Goal: Information Seeking & Learning: Learn about a topic

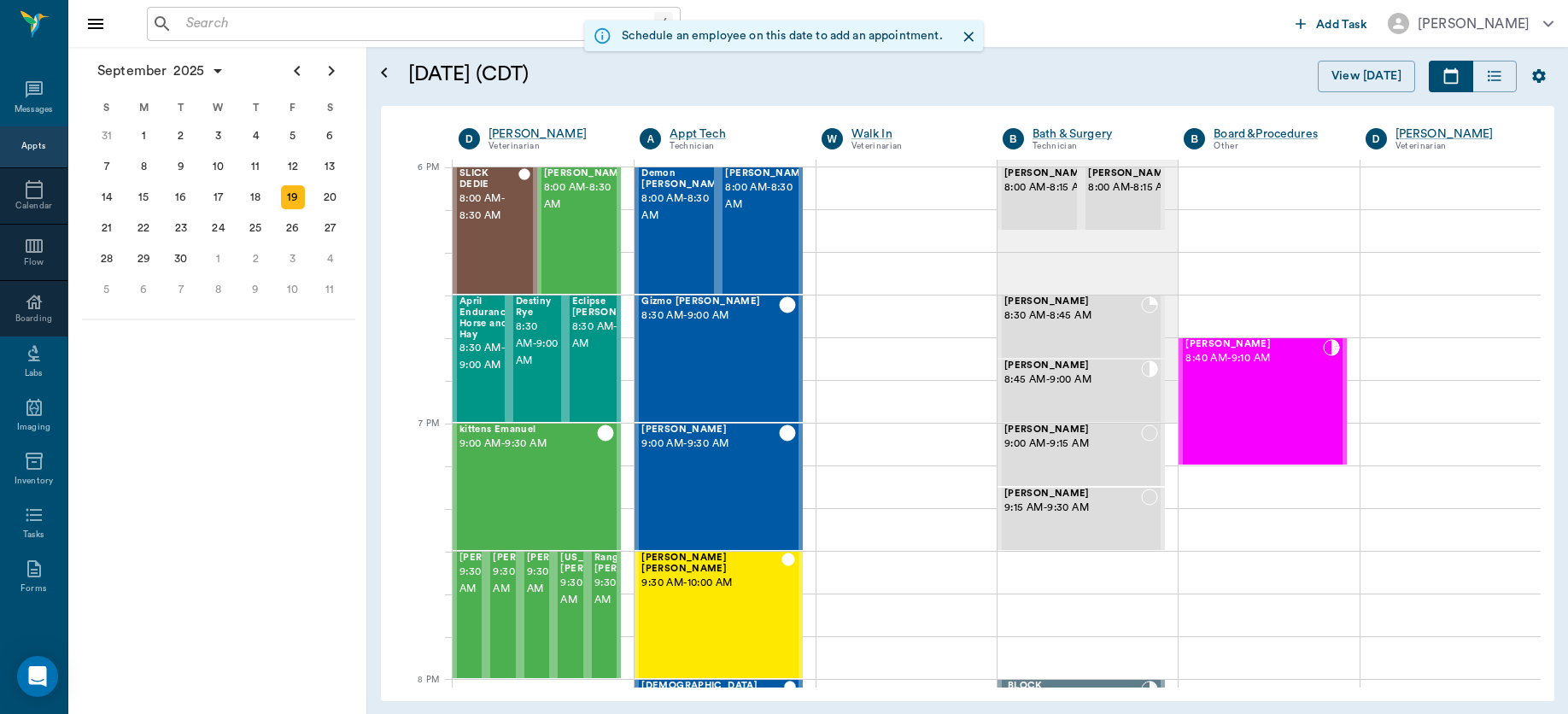
scroll to position [2561, 0]
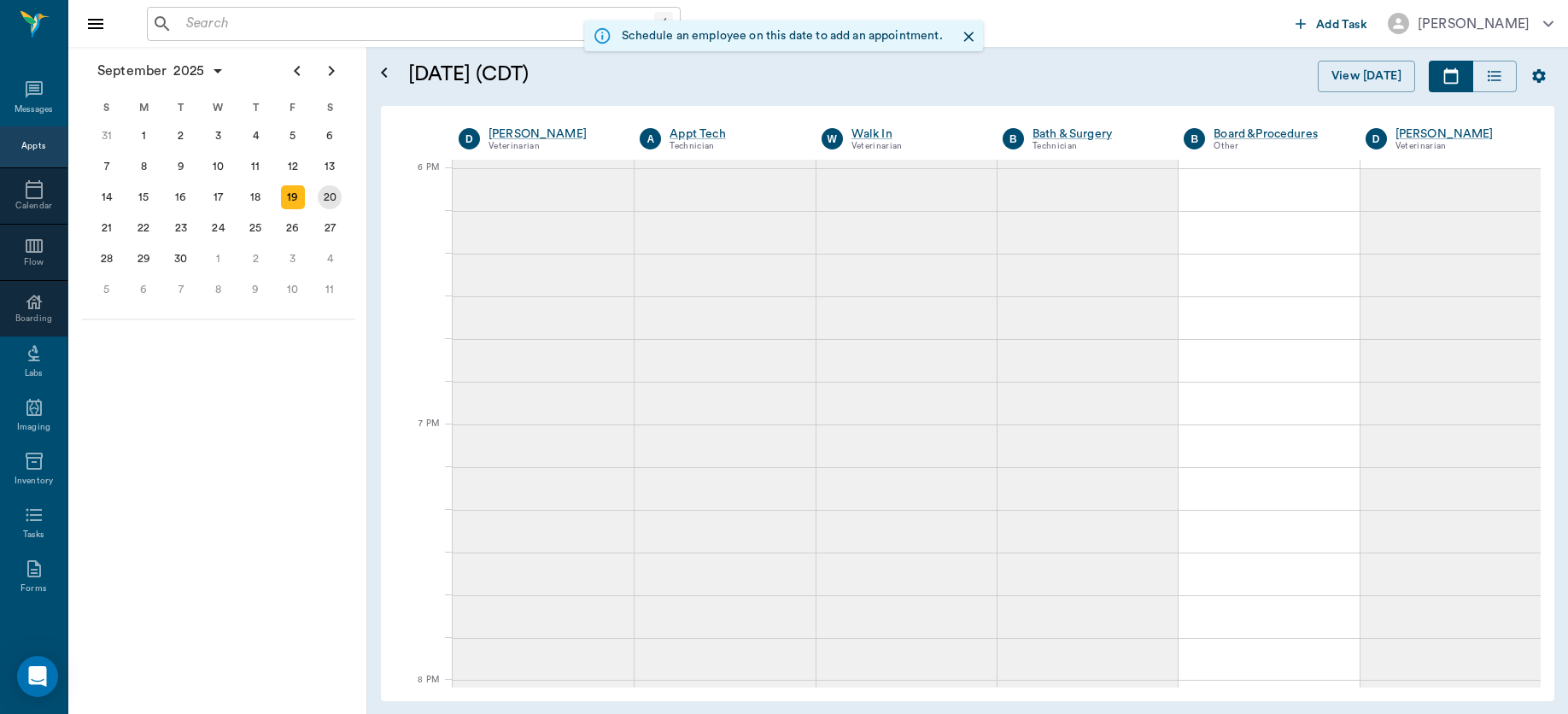
click at [327, 191] on div "20" at bounding box center [329, 197] width 24 height 24
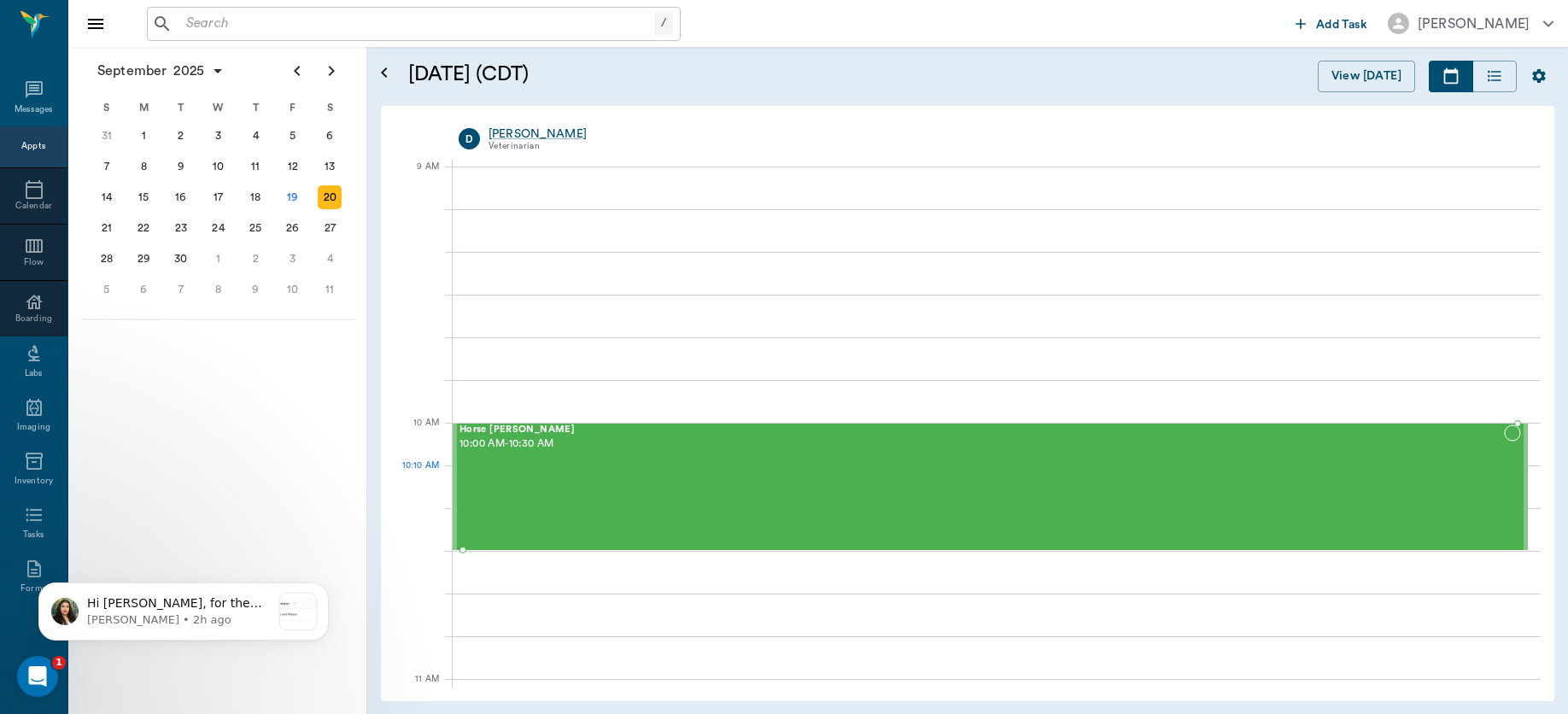
click at [533, 492] on div "Horse [PERSON_NAME] 10:00 AM - 10:30 AM" at bounding box center [981, 487] width 1044 height 125
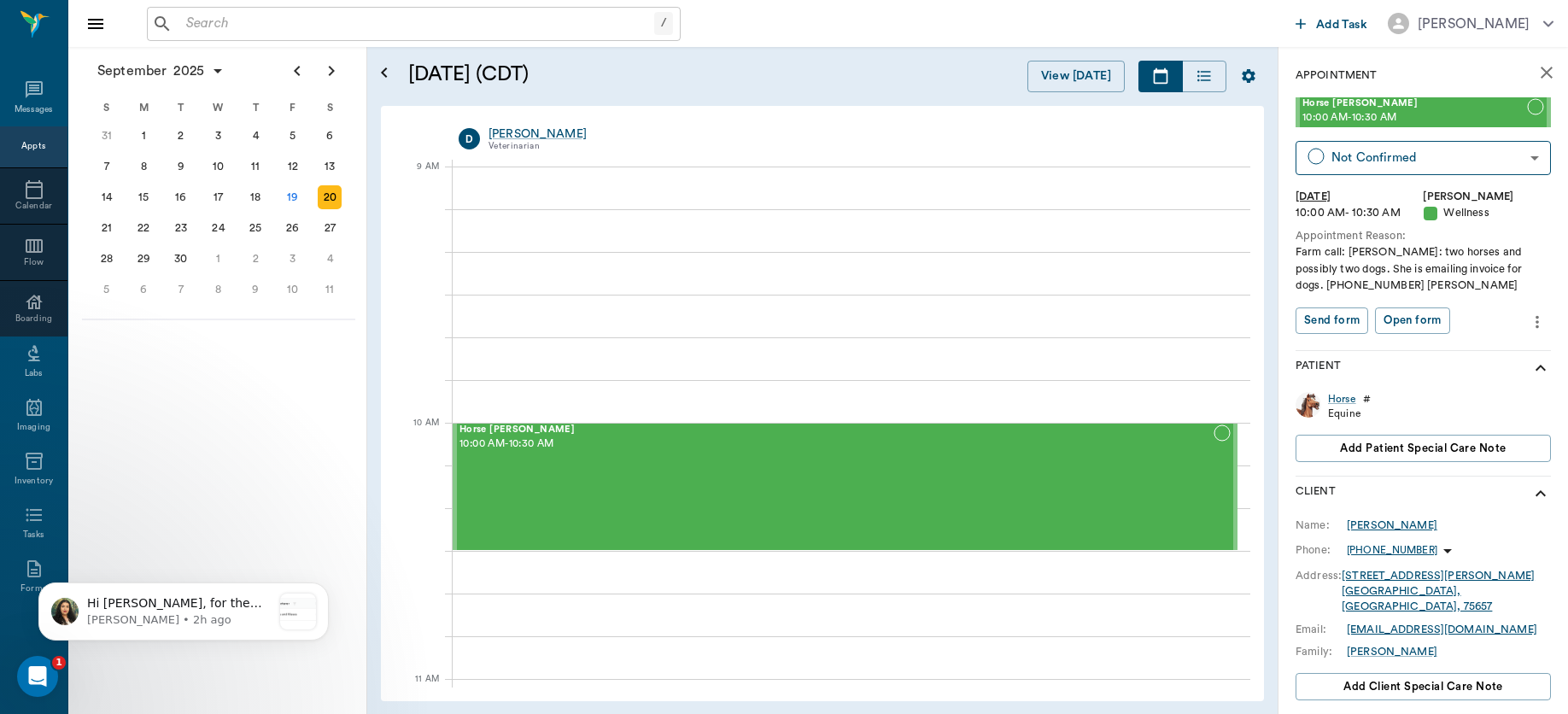
click at [1385, 527] on div "[PERSON_NAME]" at bounding box center [1391, 525] width 91 height 15
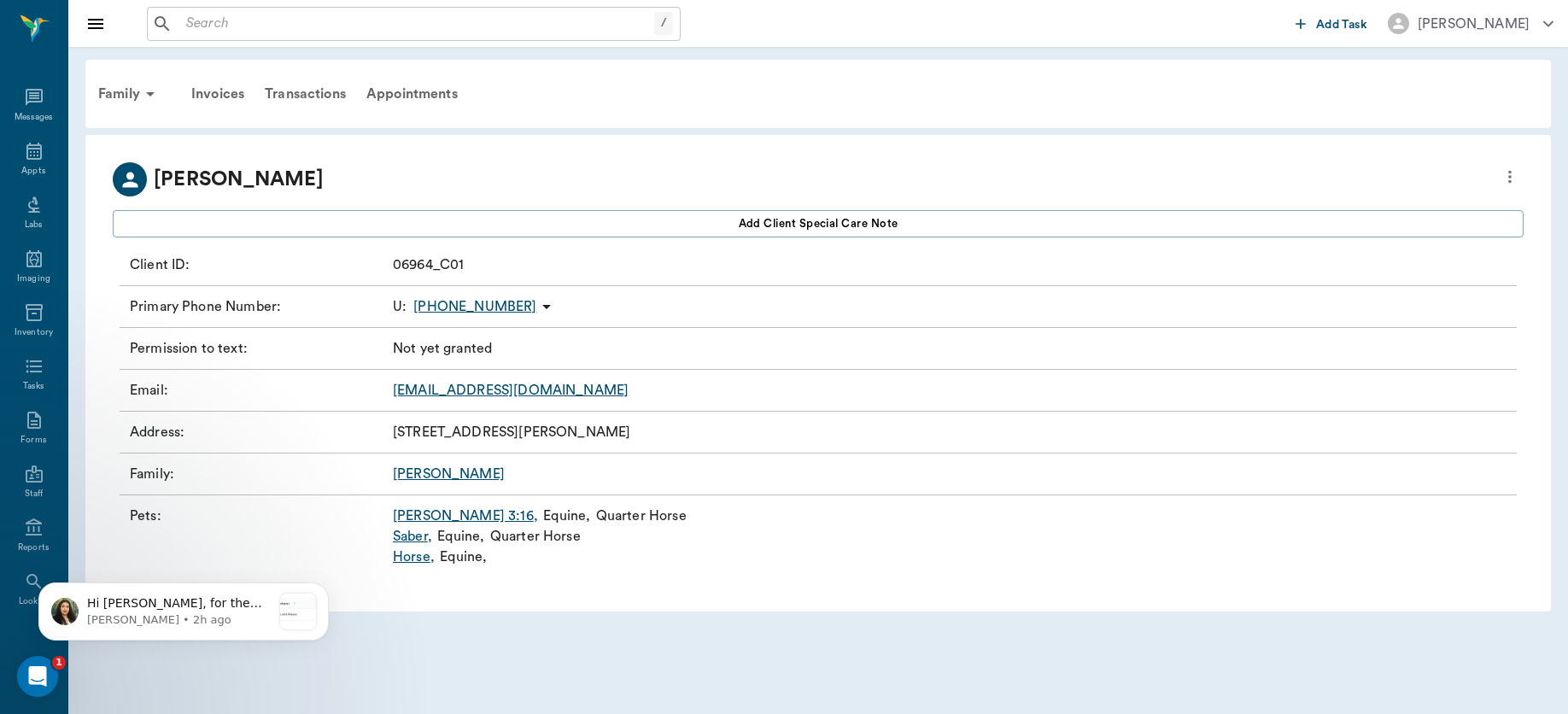
click at [423, 512] on link "[PERSON_NAME][DEMOGRAPHIC_DATA]:16 ," at bounding box center [466, 515] width 145 height 20
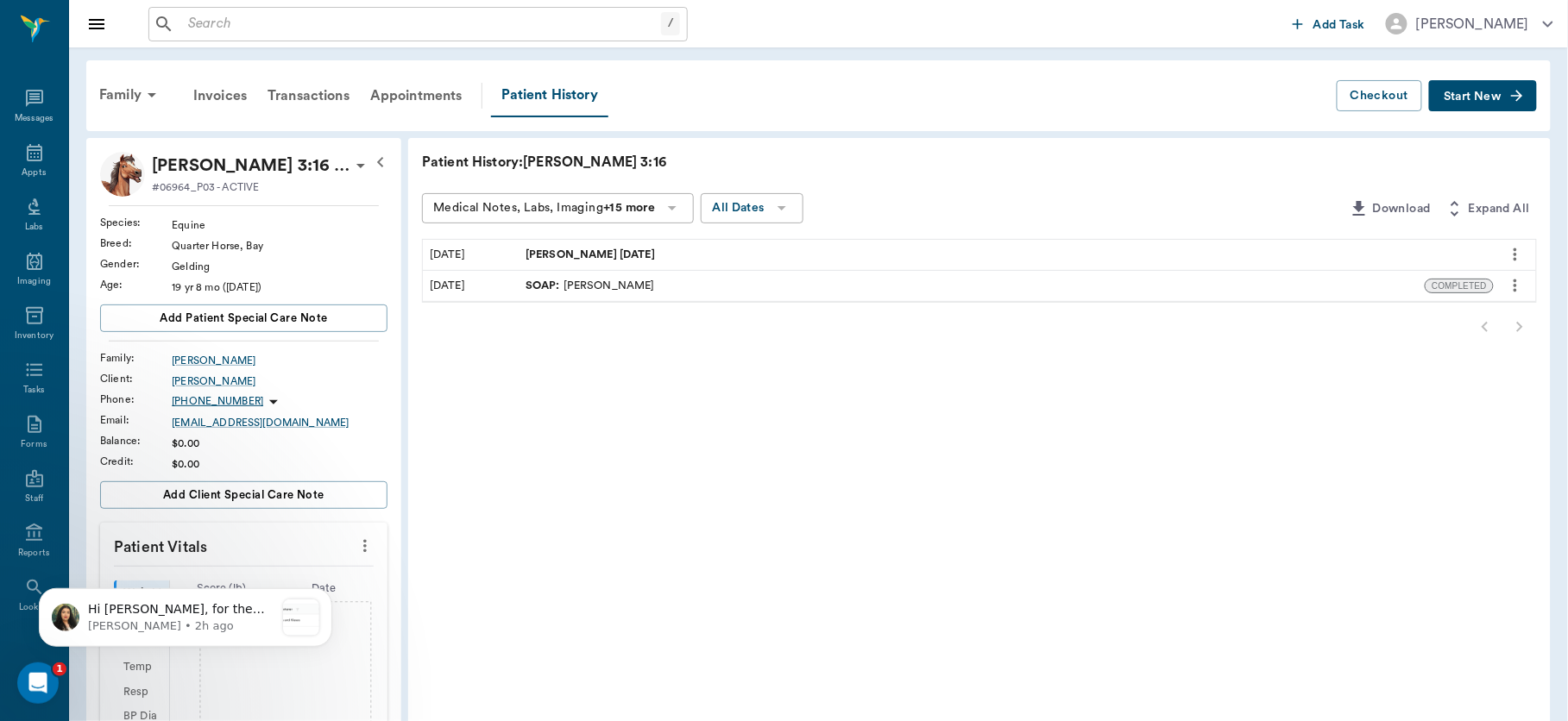
click at [571, 278] on div "SOAP : [PERSON_NAME]" at bounding box center [590, 285] width 129 height 16
click at [544, 280] on span "SOAP :" at bounding box center [544, 285] width 38 height 16
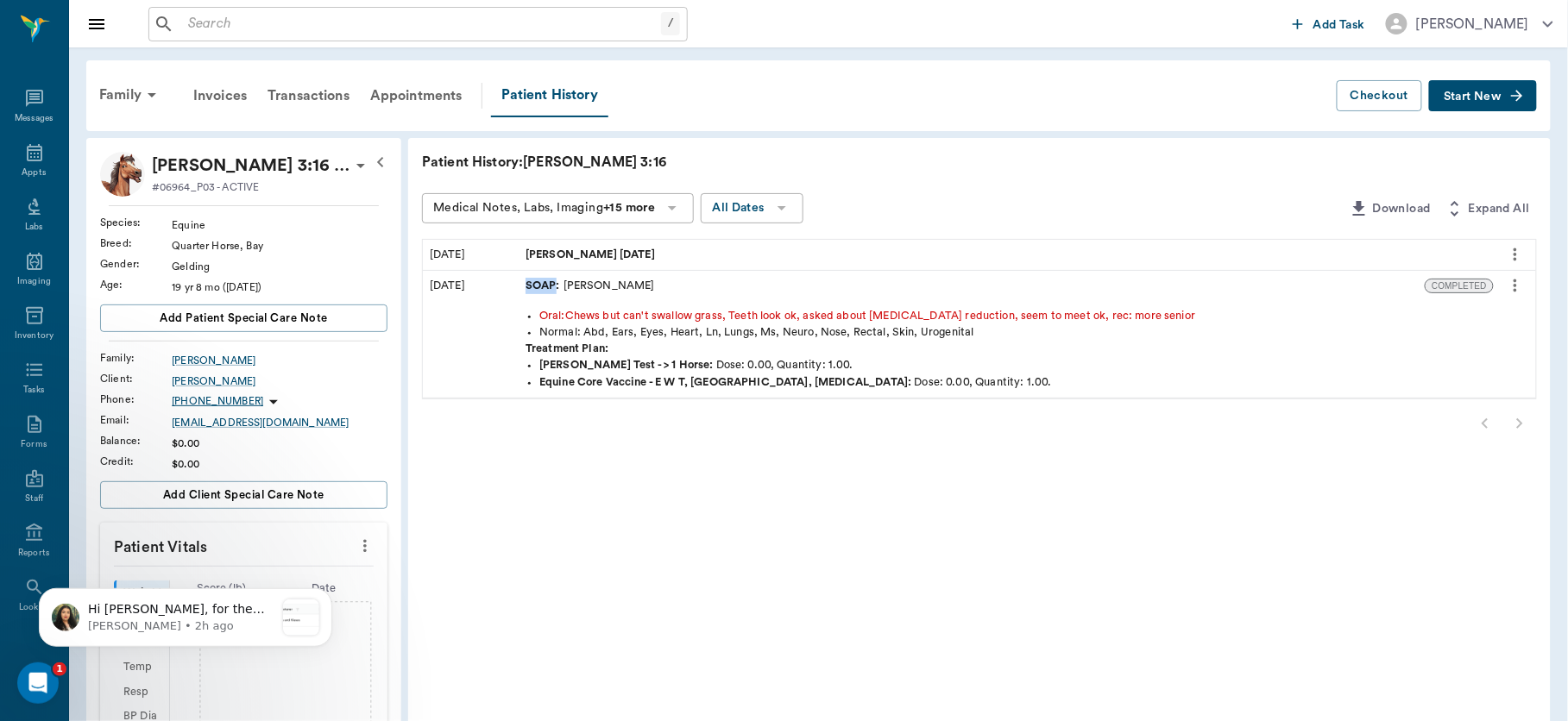
click at [544, 280] on span "SOAP :" at bounding box center [544, 285] width 38 height 16
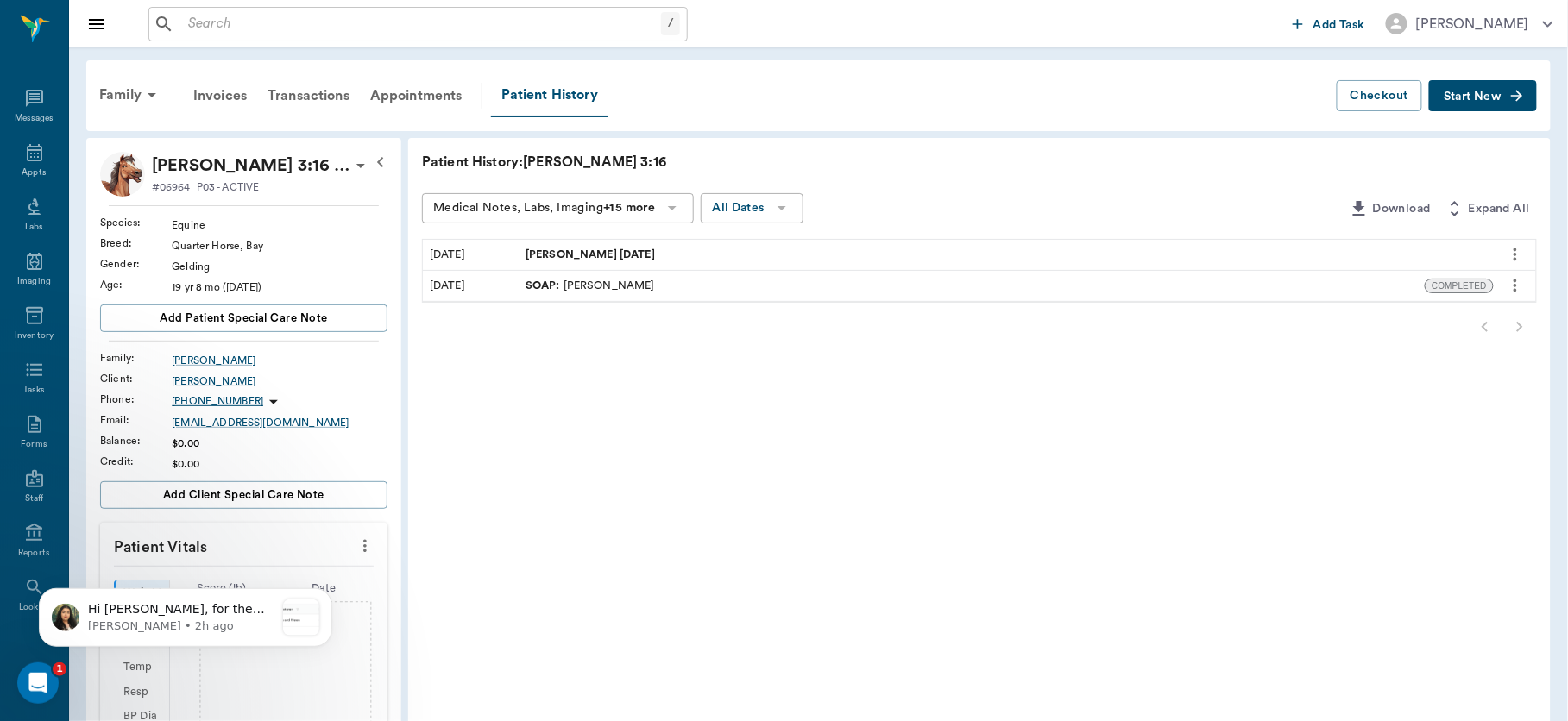
click at [597, 280] on div "SOAP : [PERSON_NAME]" at bounding box center [590, 285] width 129 height 16
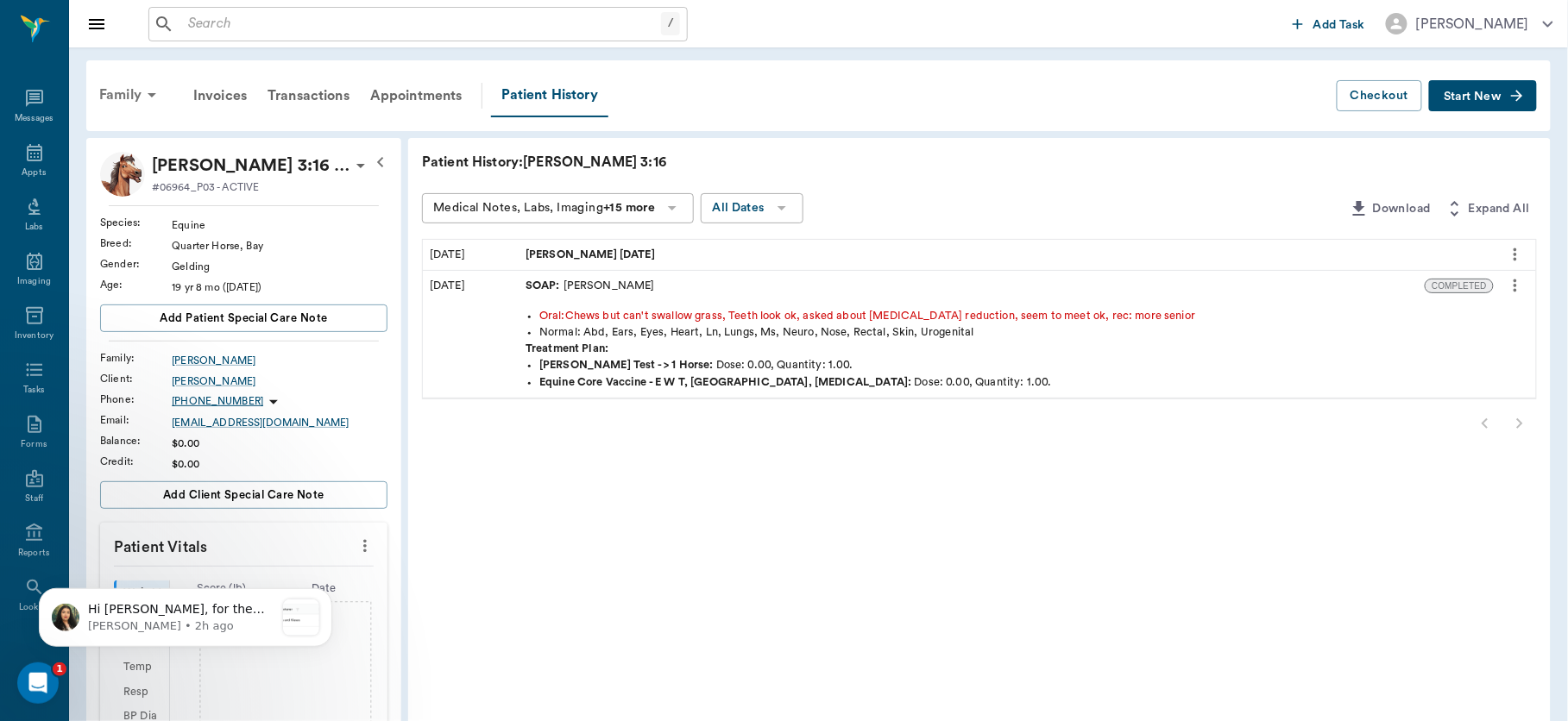
click at [130, 96] on div "Family" at bounding box center [130, 94] width 84 height 41
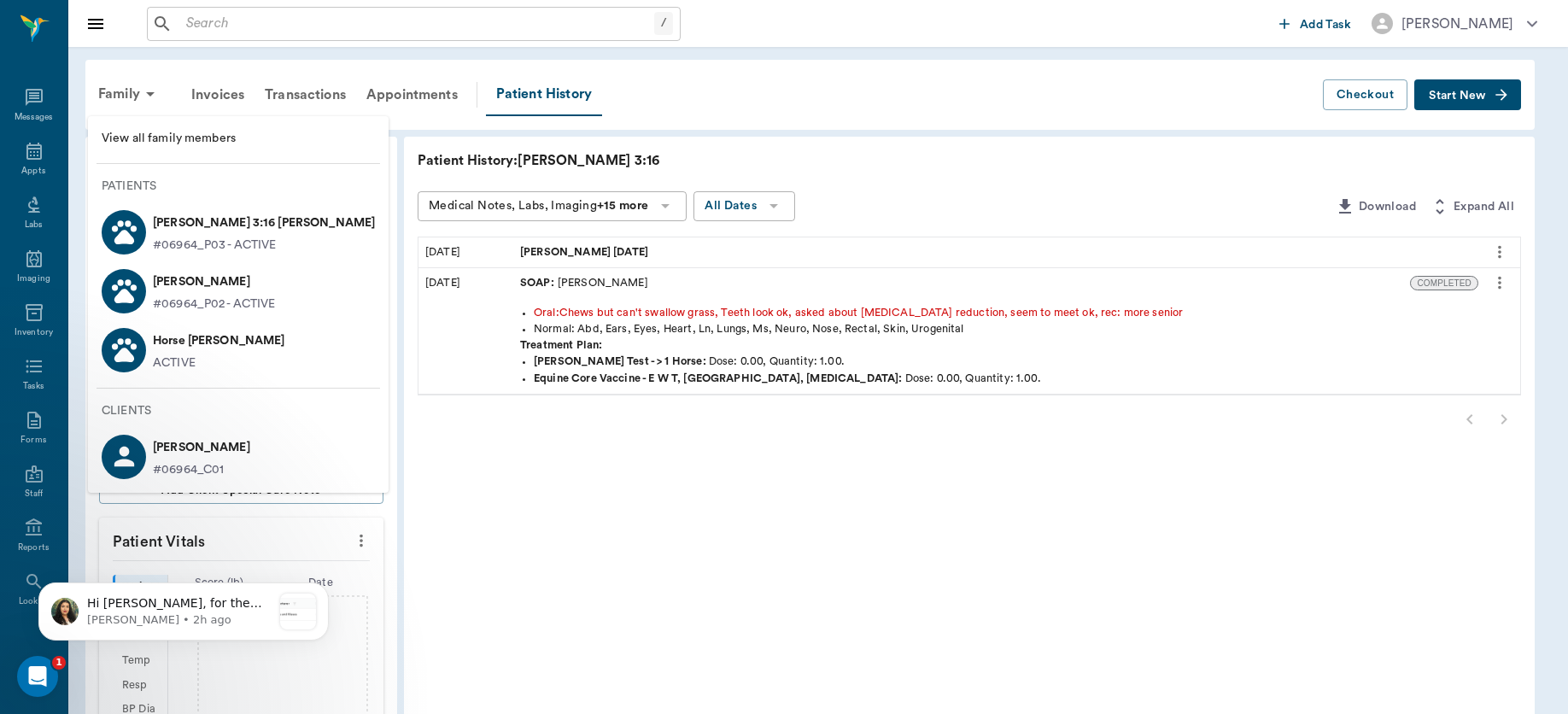
click at [196, 287] on p "[PERSON_NAME]" at bounding box center [214, 282] width 123 height 28
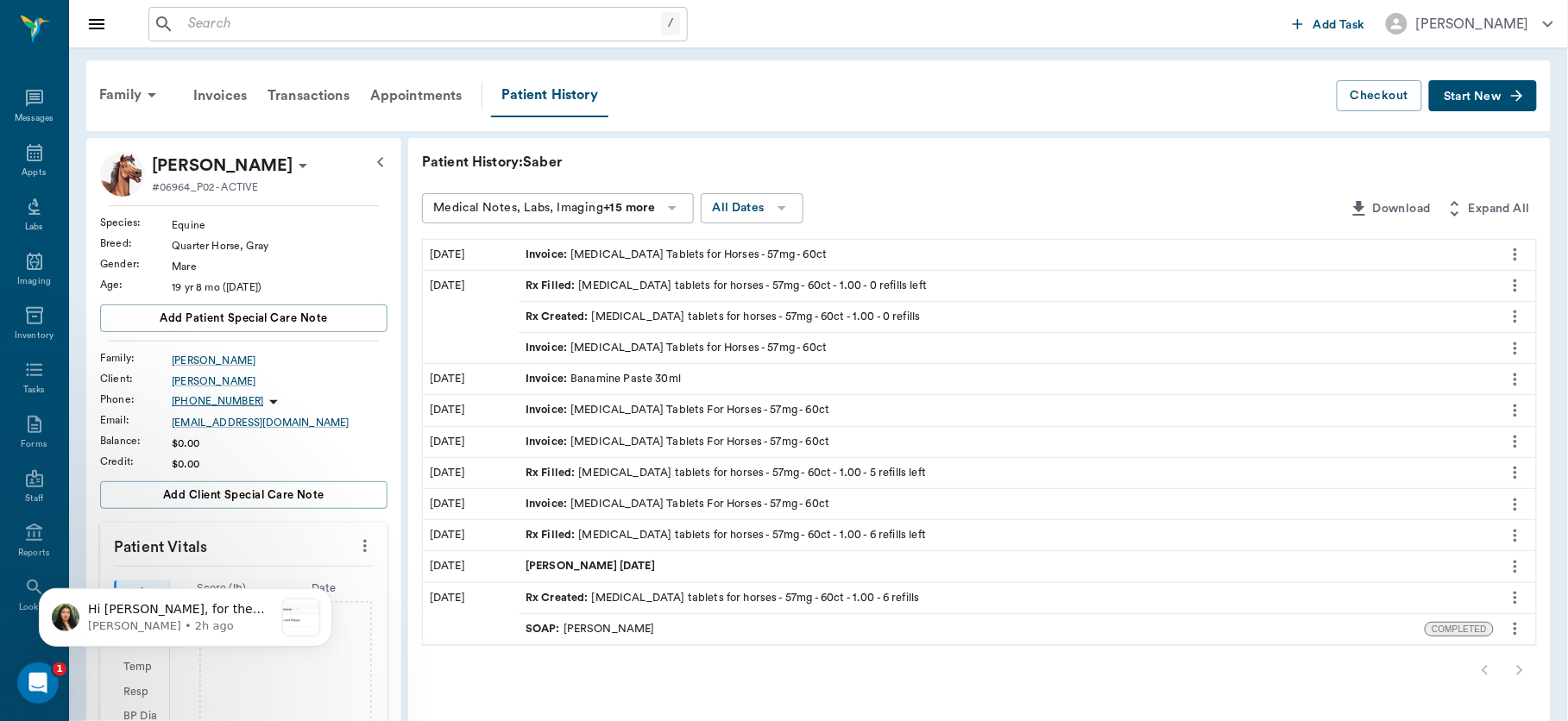
click at [1519, 674] on div at bounding box center [980, 670] width 1115 height 35
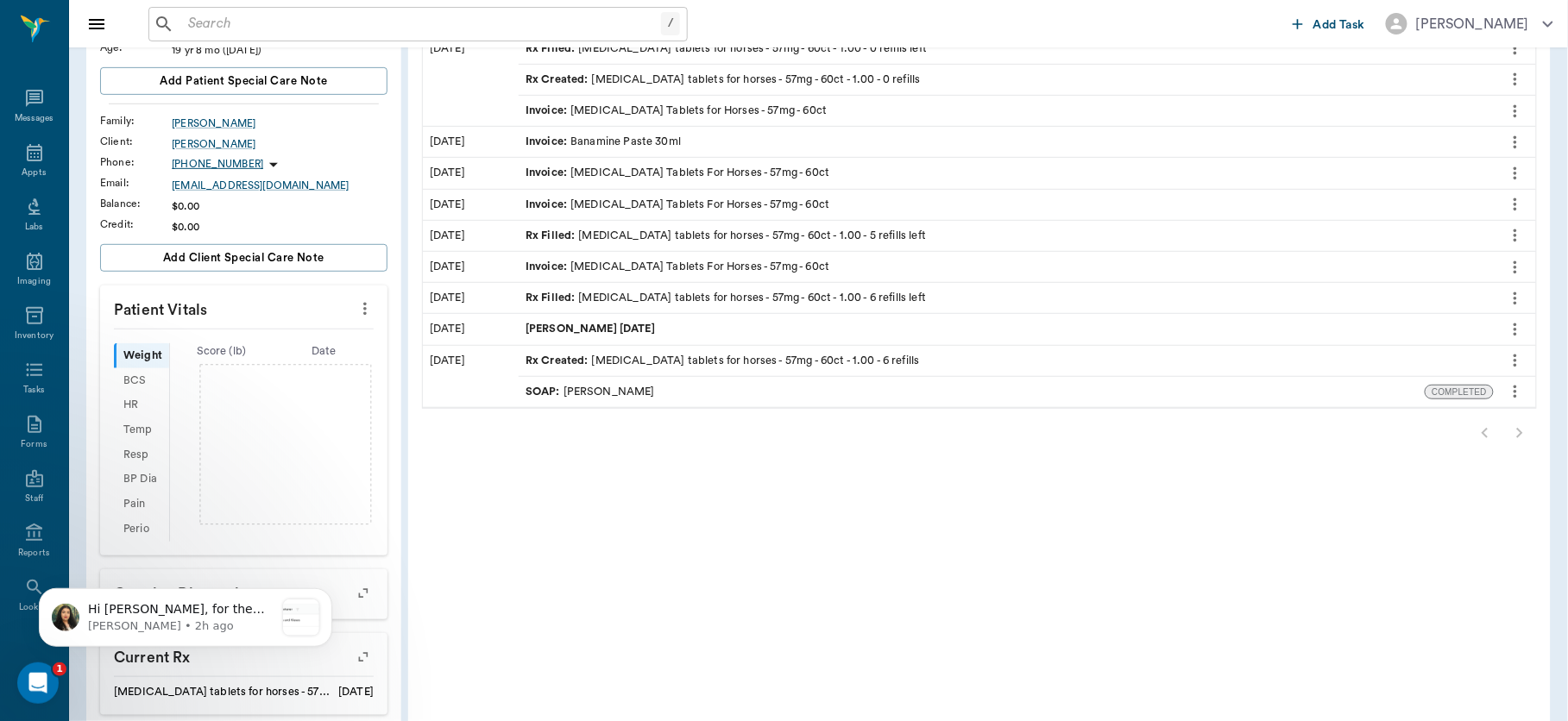
scroll to position [217, 0]
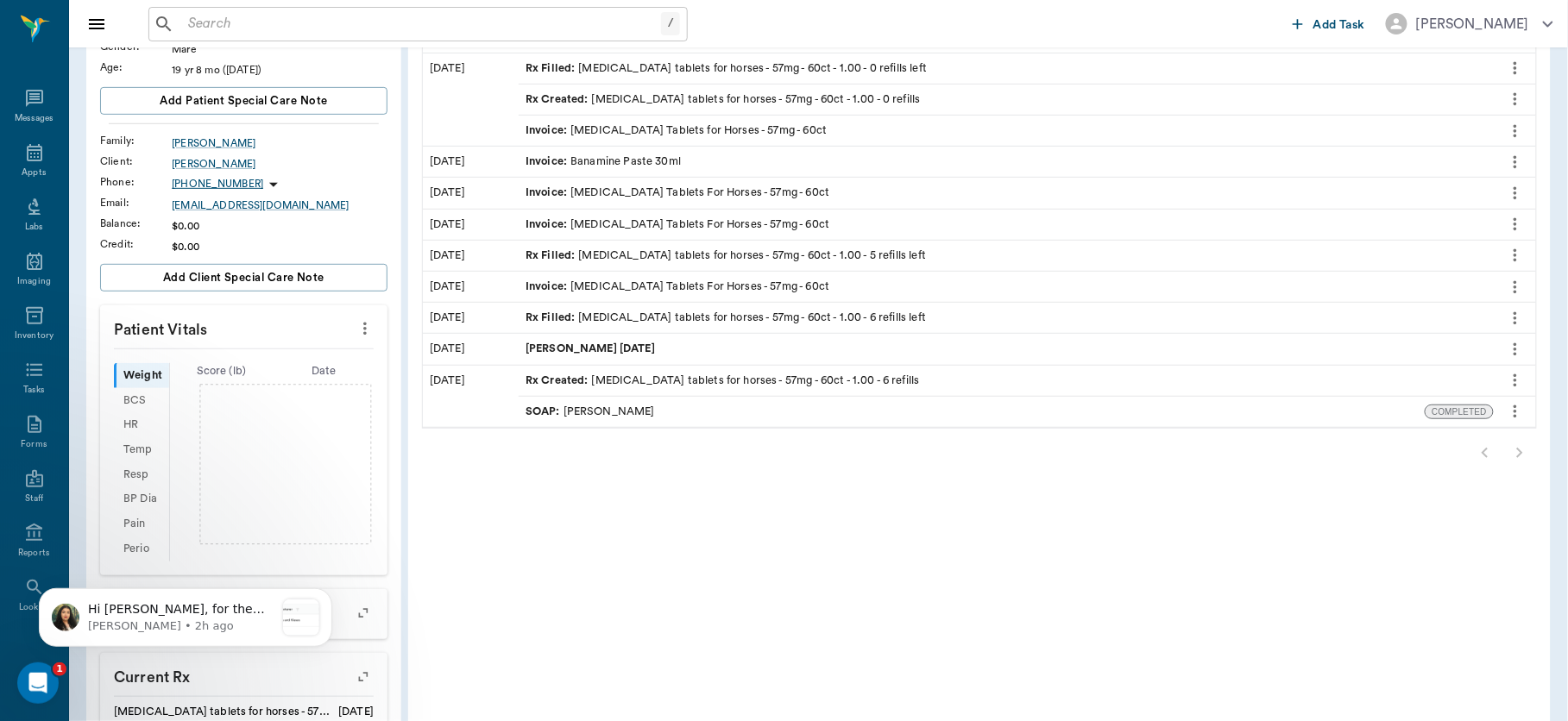
click at [1512, 455] on div at bounding box center [980, 453] width 1115 height 35
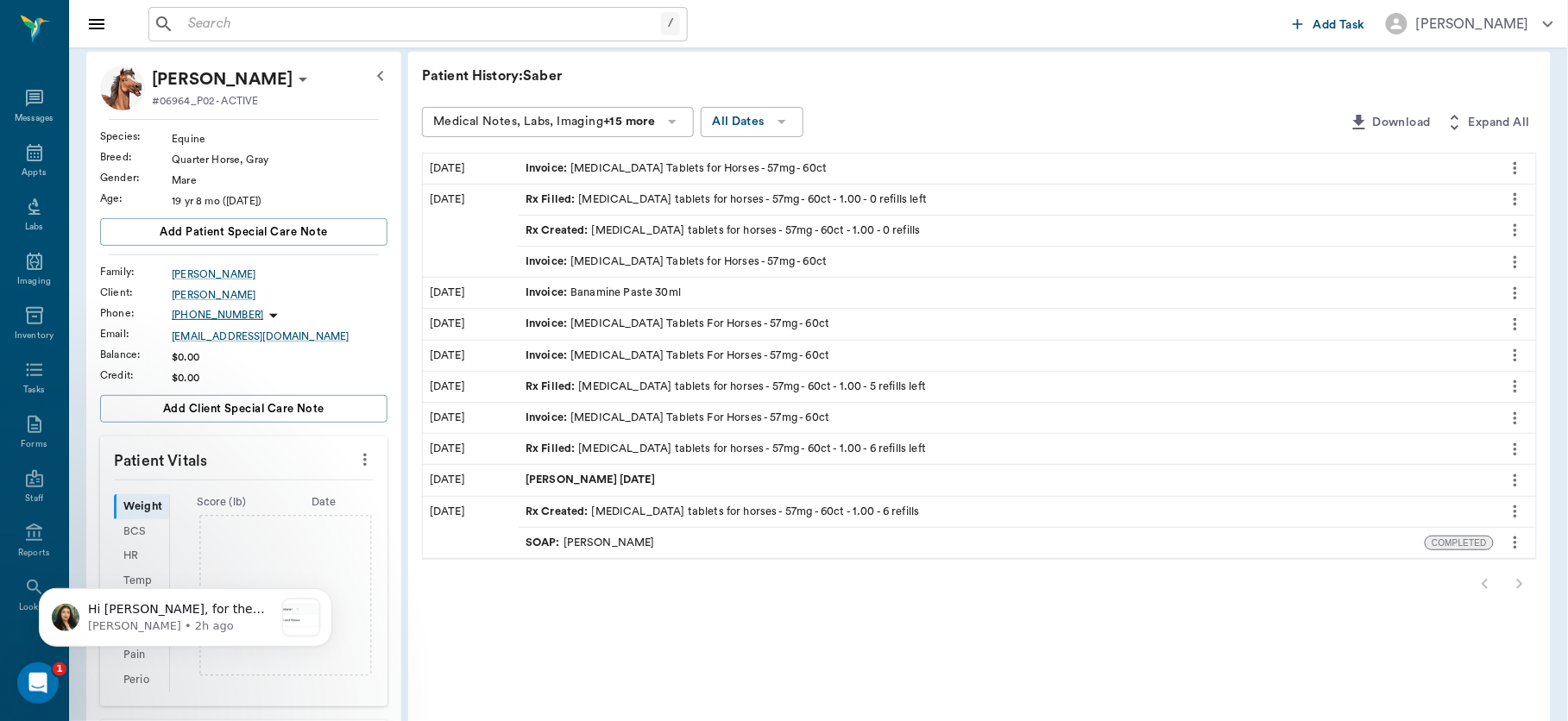
scroll to position [55, 0]
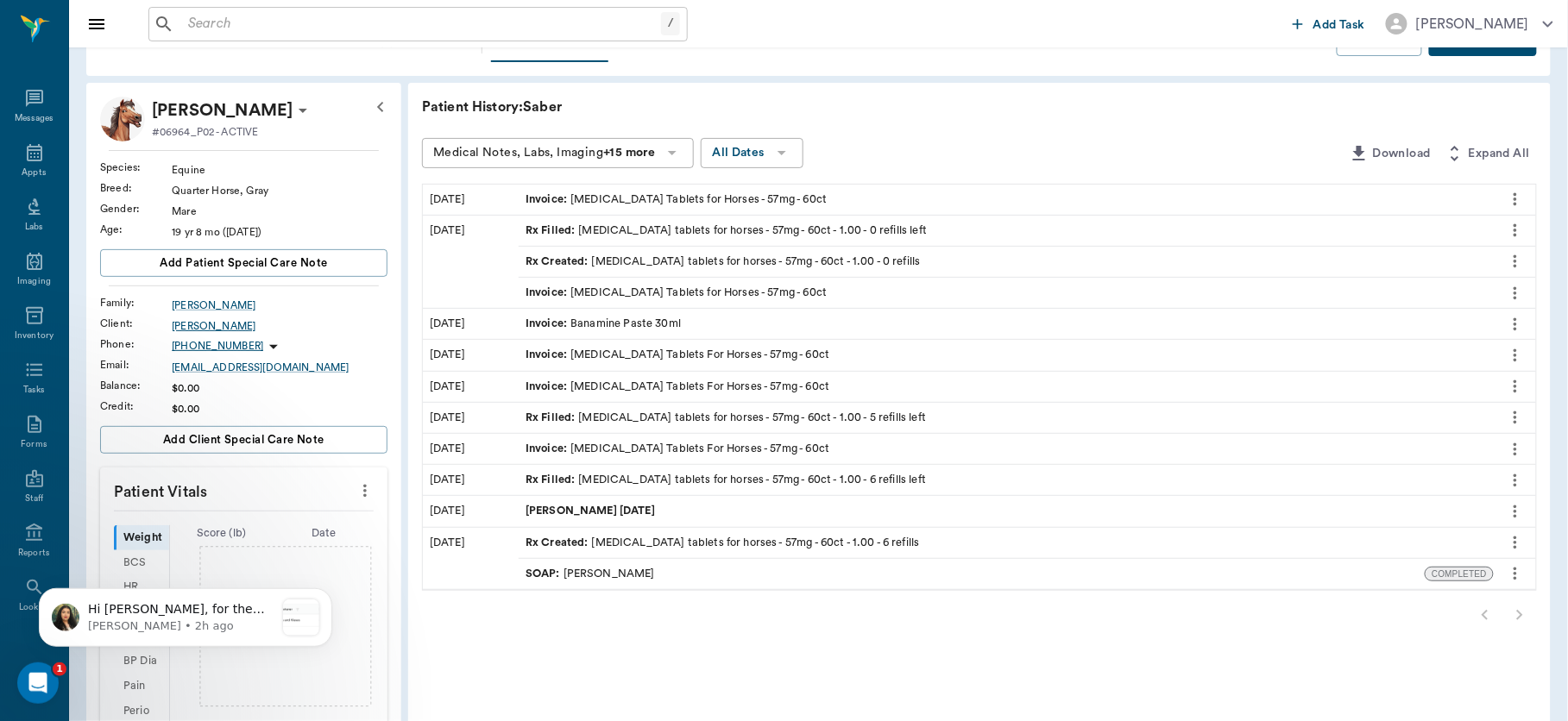
click at [200, 320] on div "[PERSON_NAME]" at bounding box center [280, 326] width 216 height 15
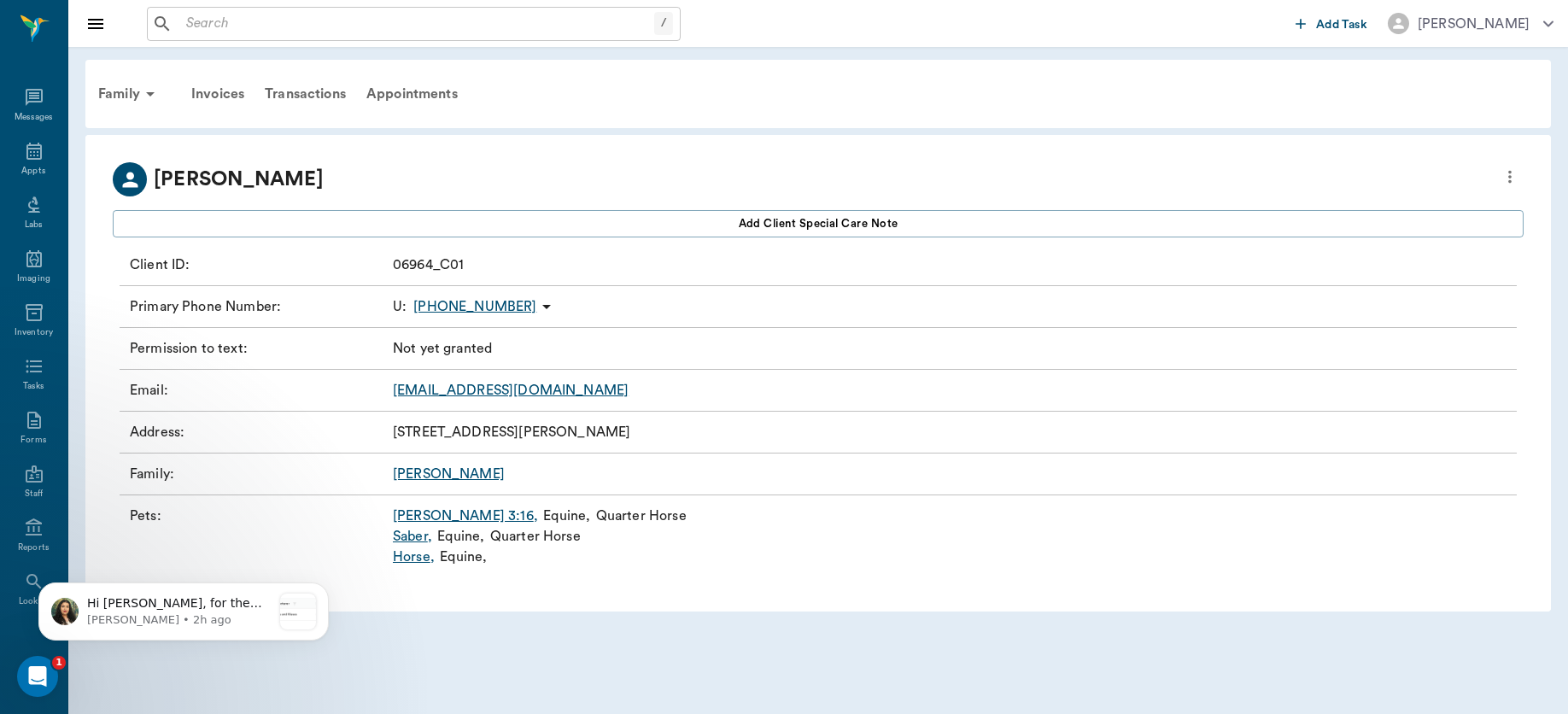
click at [408, 560] on link "Horse ," at bounding box center [414, 556] width 42 height 20
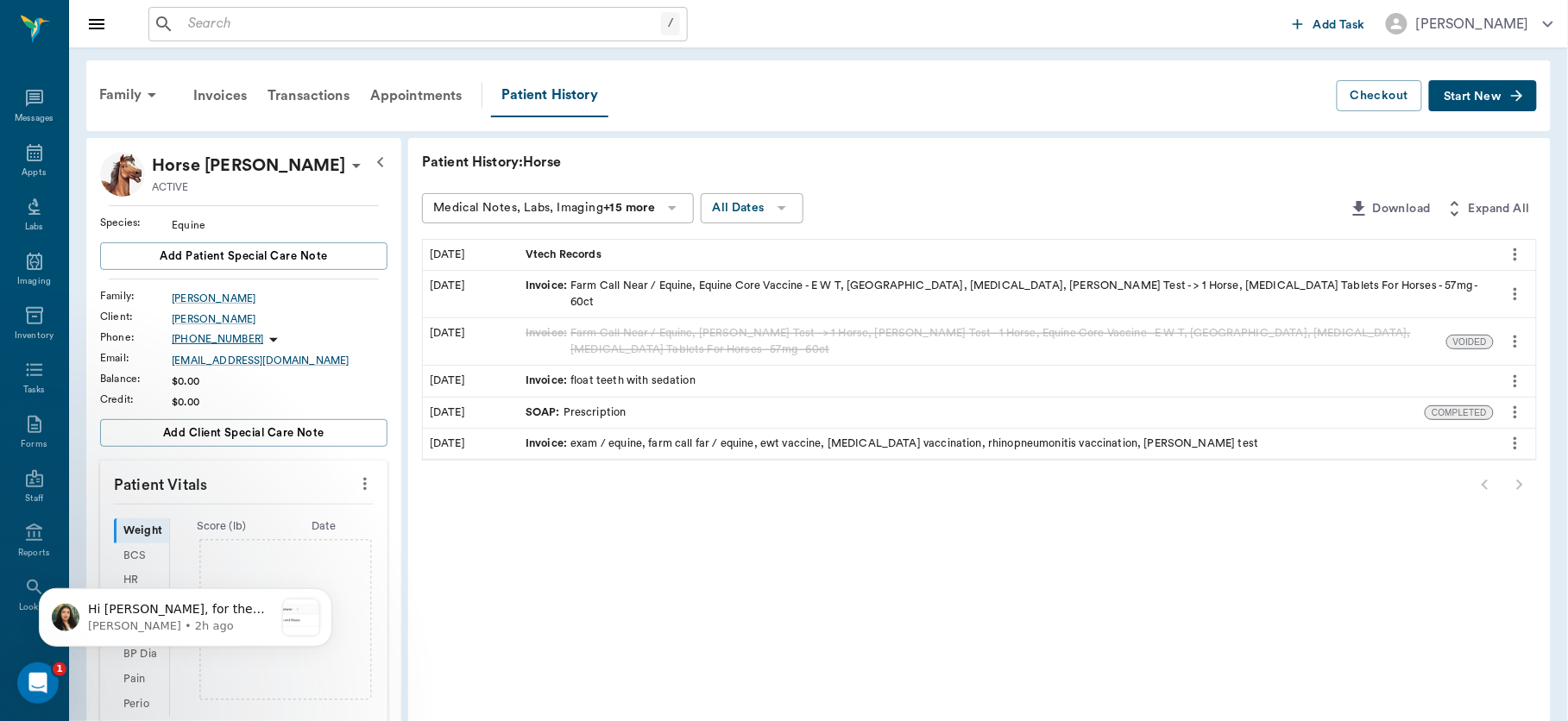
click at [588, 405] on div "SOAP : Prescription" at bounding box center [576, 413] width 101 height 16
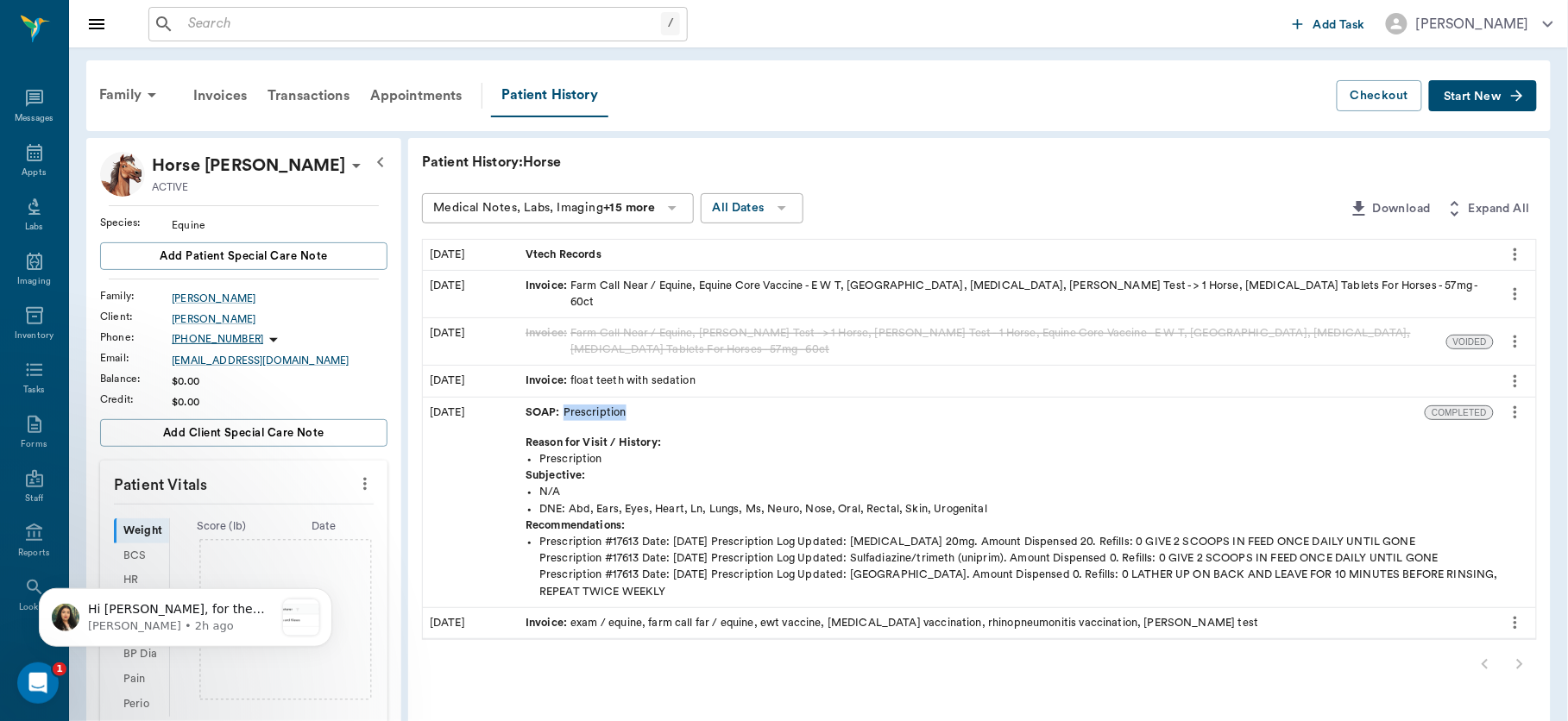
click at [588, 405] on div "SOAP : Prescription" at bounding box center [576, 413] width 101 height 16
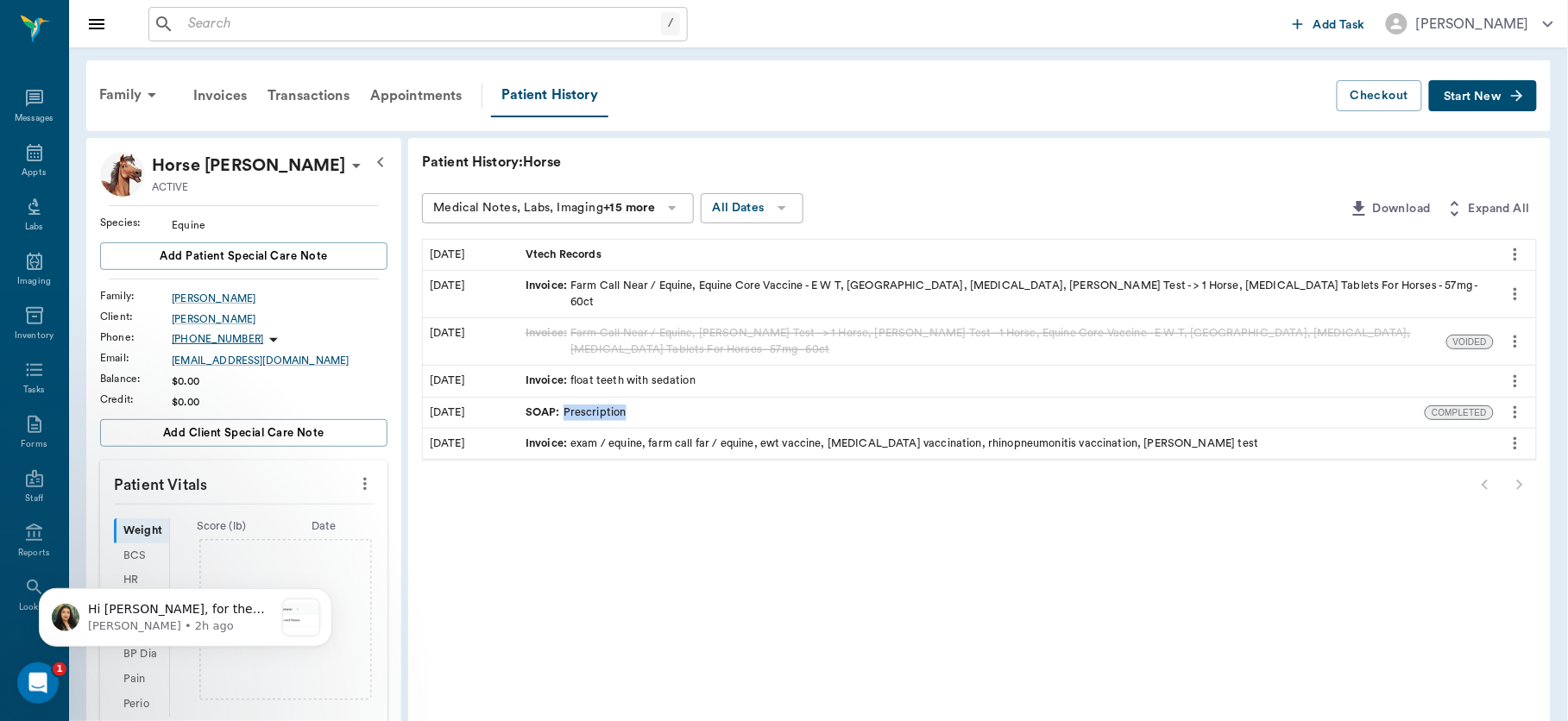
click at [588, 405] on div "SOAP : Prescription" at bounding box center [576, 413] width 101 height 16
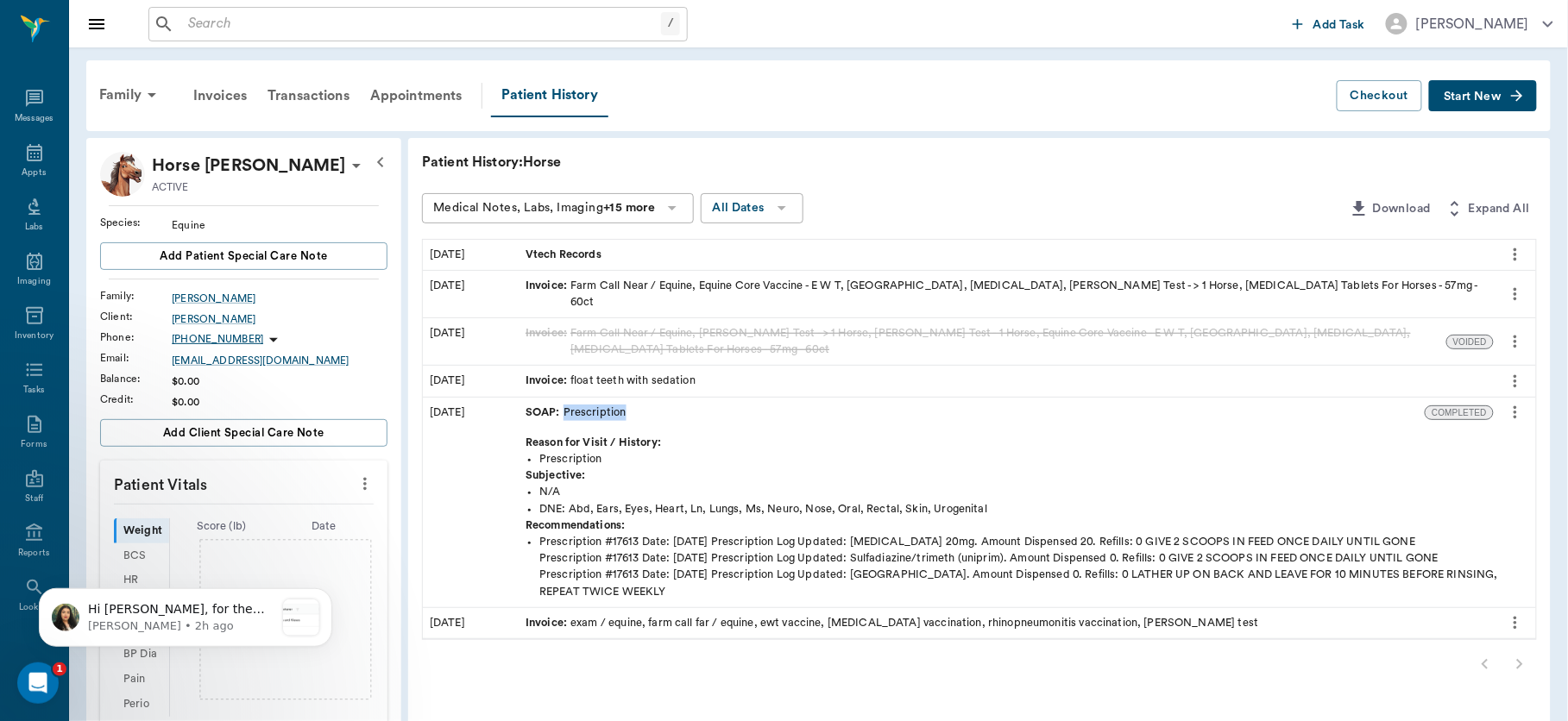
click at [588, 405] on div "SOAP : Prescription" at bounding box center [576, 413] width 101 height 16
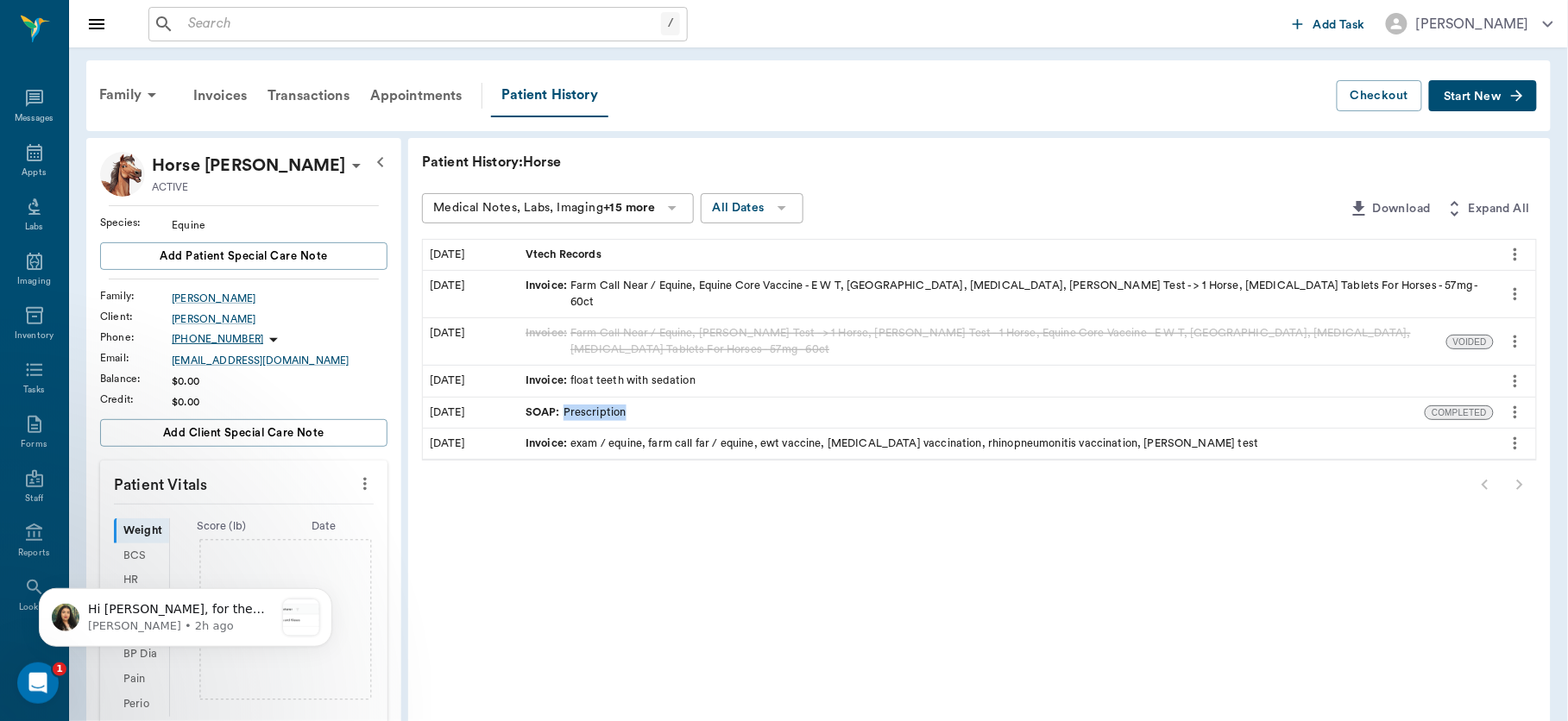
click at [588, 405] on div "SOAP : Prescription" at bounding box center [576, 413] width 101 height 16
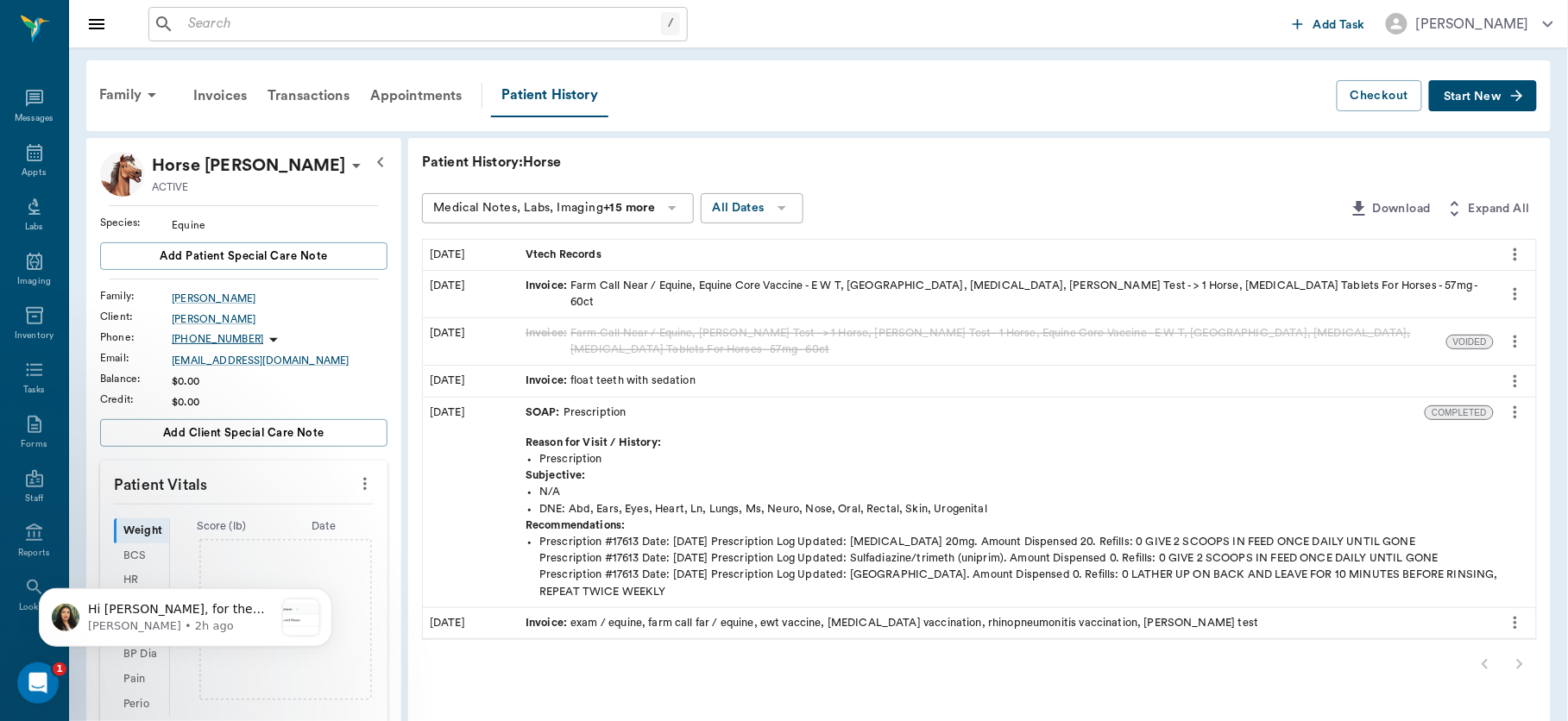
click at [590, 373] on div "Invoice : float teeth with sedation" at bounding box center [610, 381] width 170 height 16
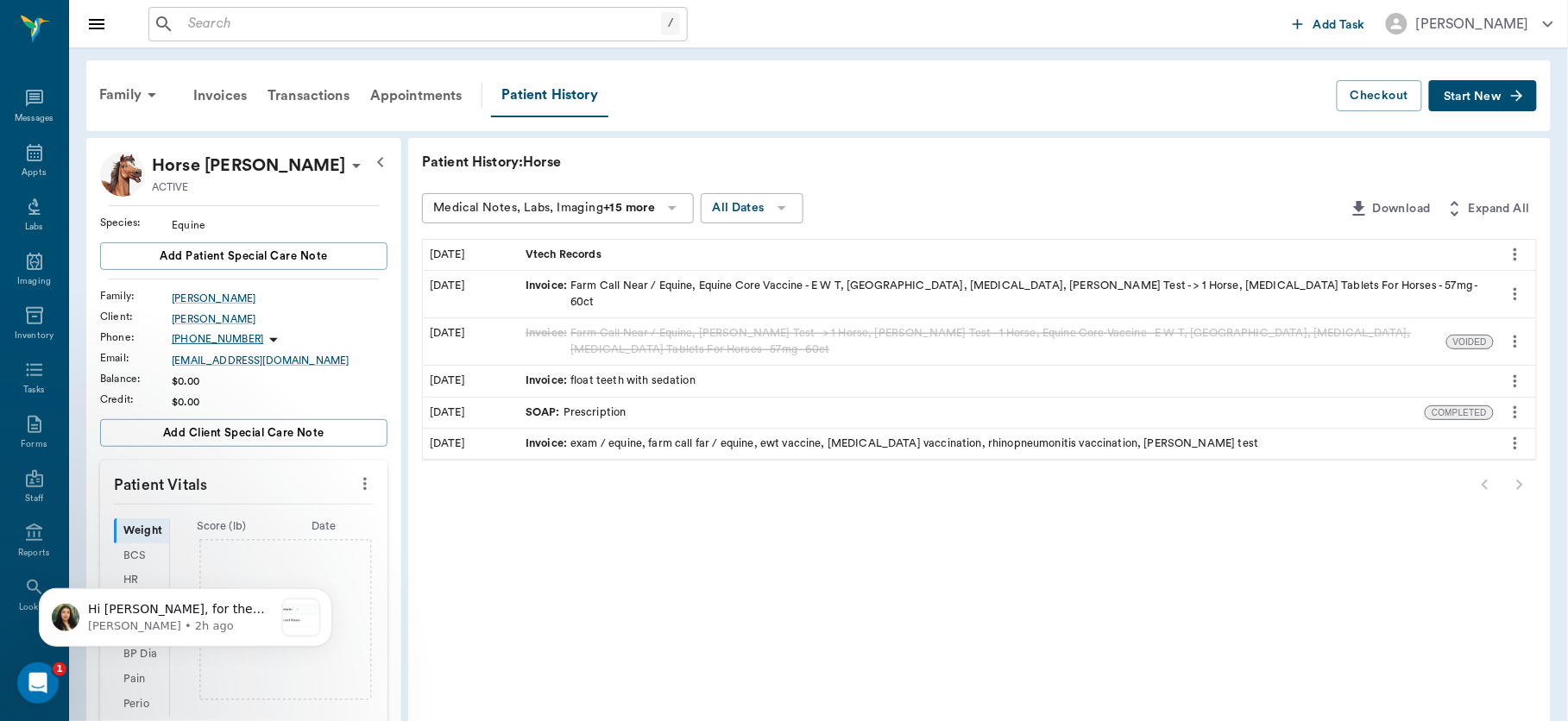
click at [661, 280] on div "Invoice : Farm Call Near / Equine, Equine Core Vaccine - E W T, [GEOGRAPHIC_DAT…" at bounding box center [1006, 294] width 961 height 33
click at [582, 254] on span "Vtech Records" at bounding box center [565, 254] width 79 height 16
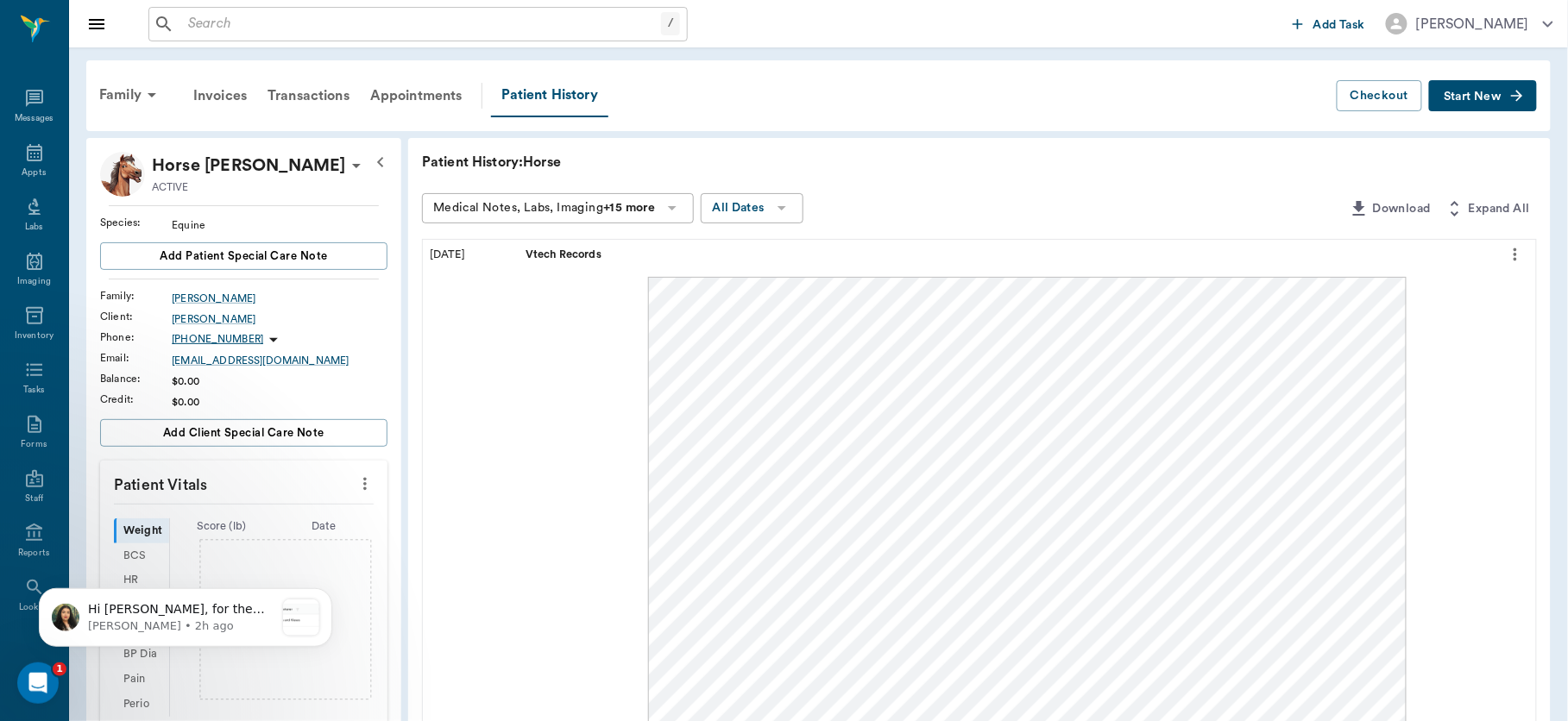
drag, startPoint x: 1447, startPoint y: 716, endPoint x: 1517, endPoint y: 471, distance: 254.8
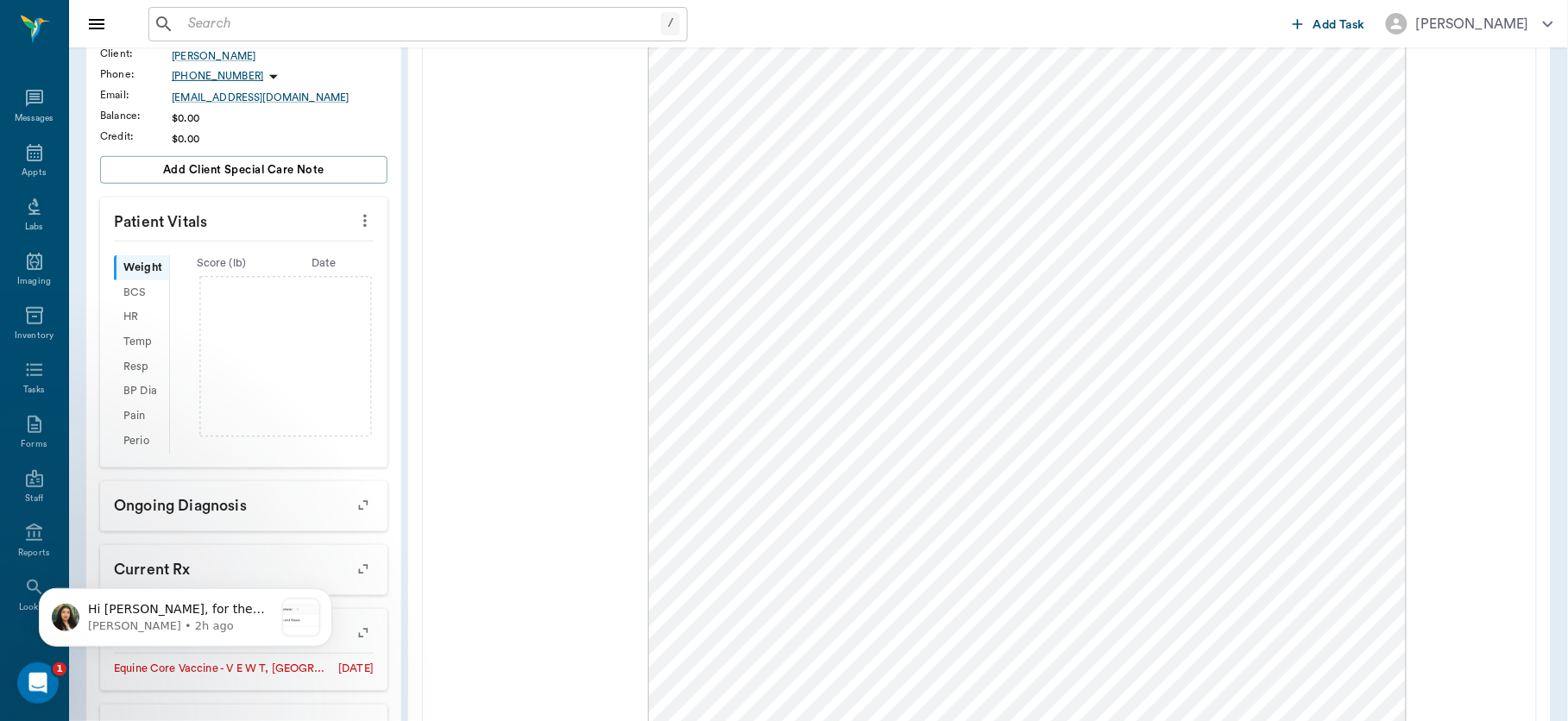
scroll to position [283, 0]
